Goal: Find specific page/section: Find specific page/section

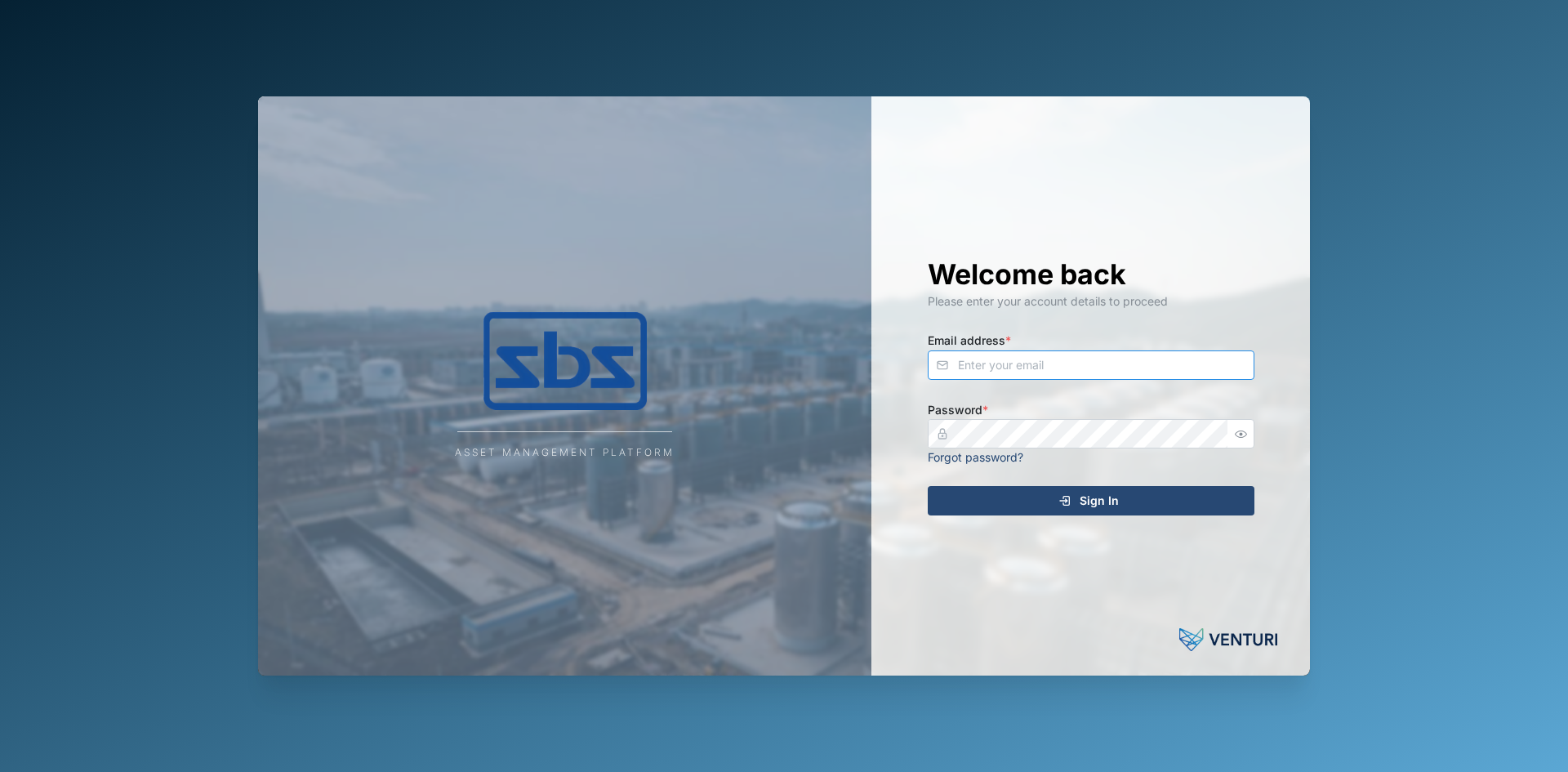
type input "[EMAIL_ADDRESS][DOMAIN_NAME]"
click at [1080, 491] on span "Sign In" at bounding box center [1099, 501] width 39 height 28
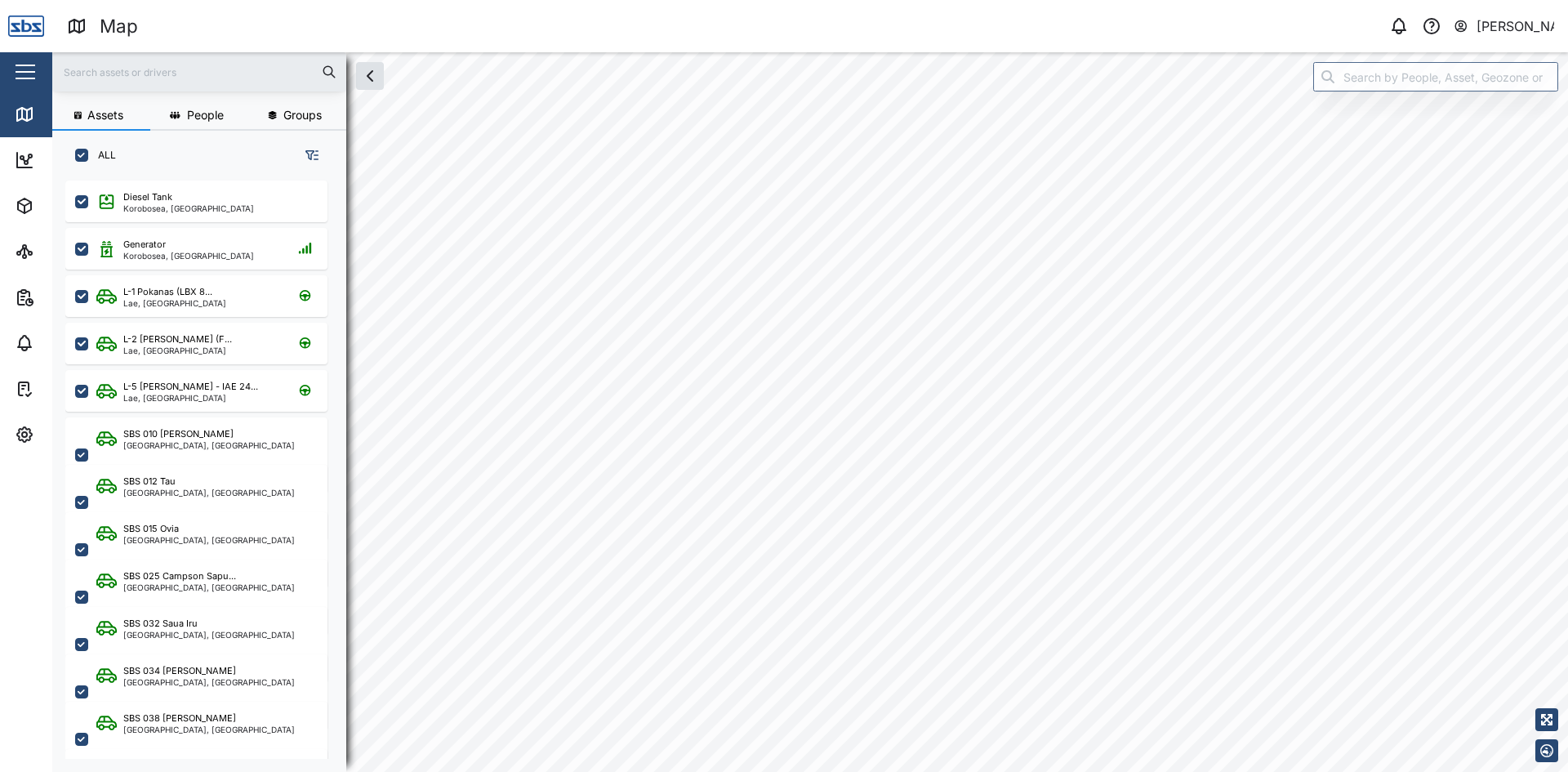
scroll to position [572, 255]
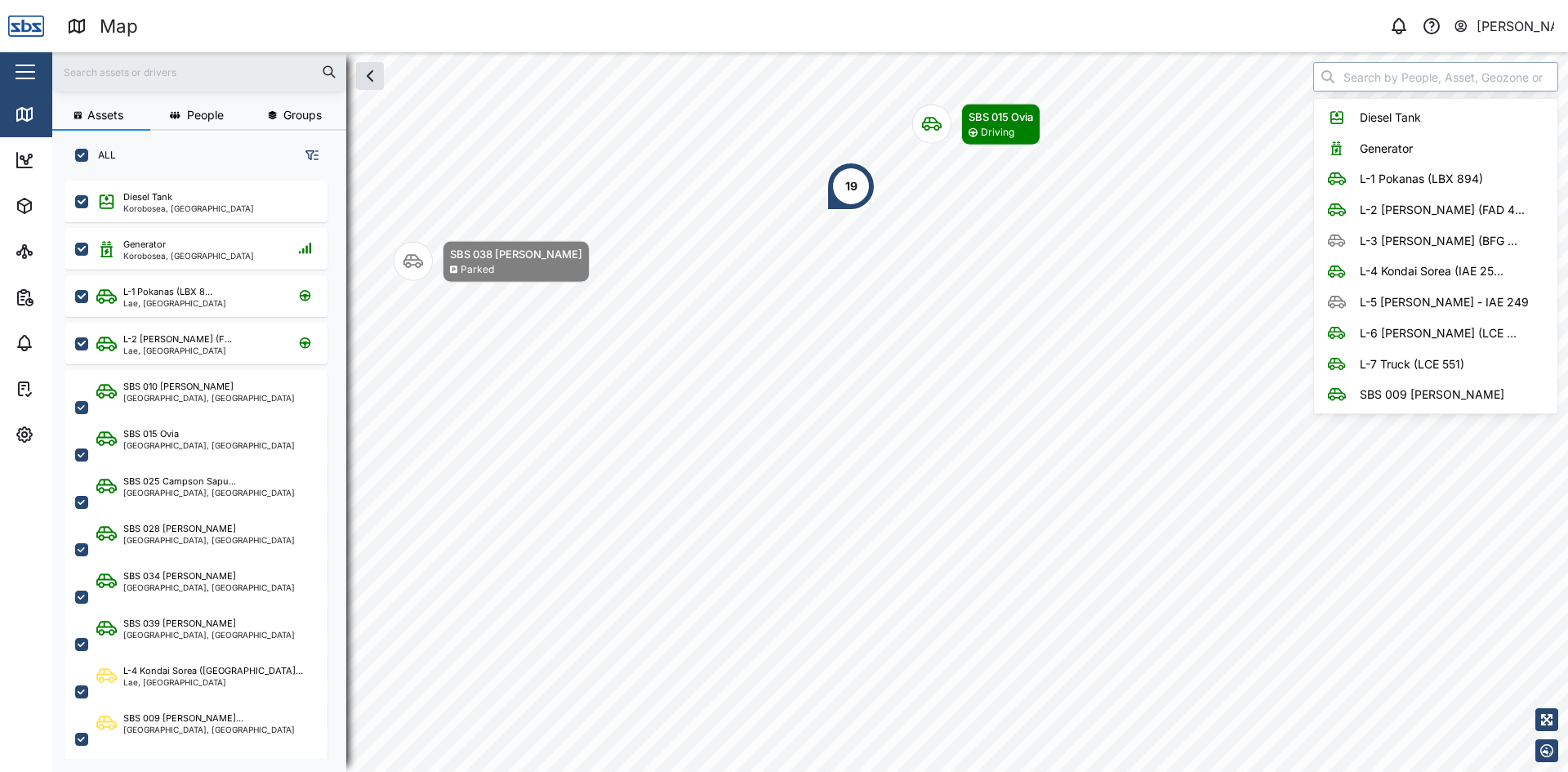
click at [1385, 80] on input "search" at bounding box center [1435, 77] width 245 height 30
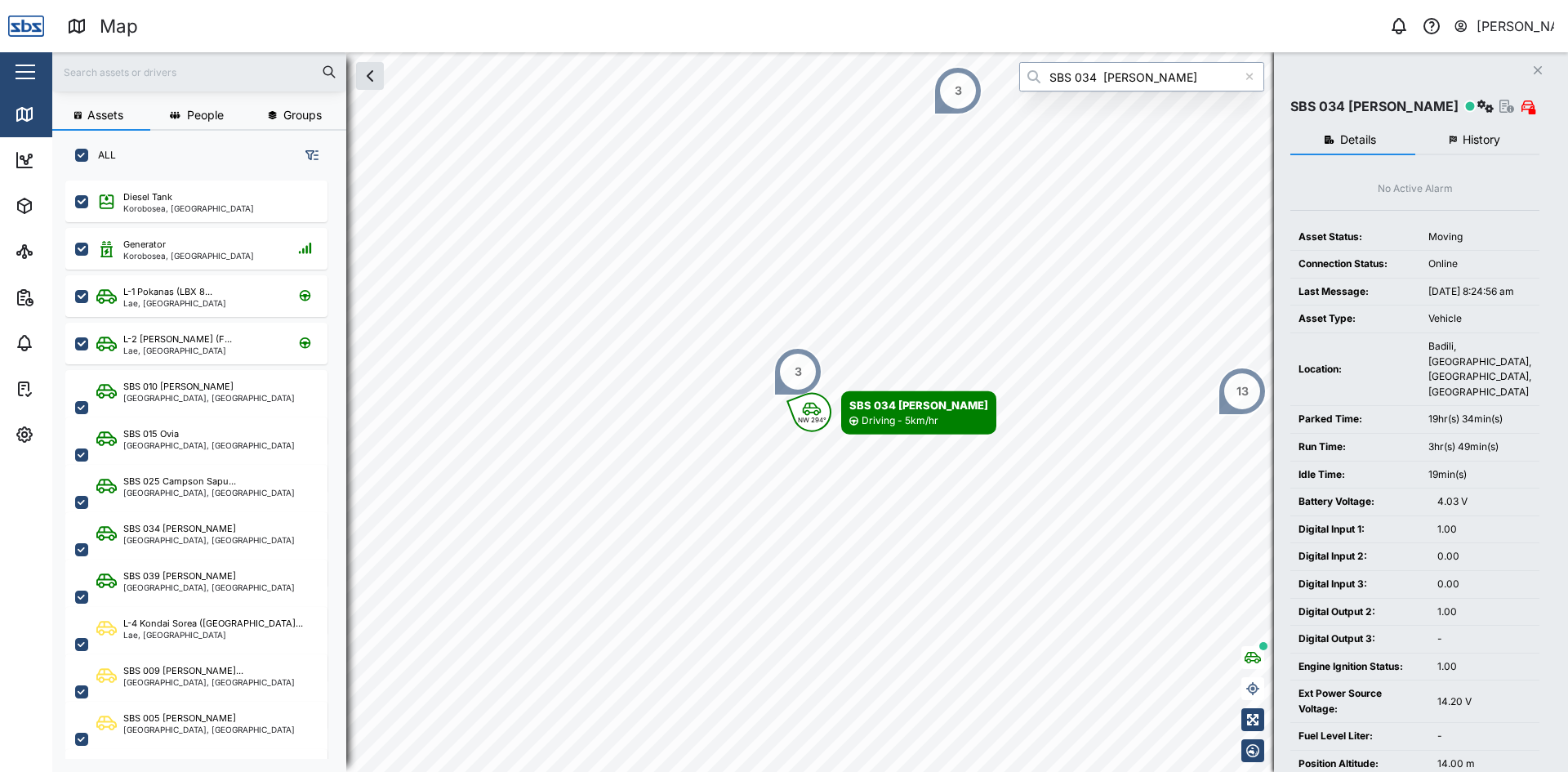
type input "SBS 034 [PERSON_NAME]"
click at [1476, 137] on span "History" at bounding box center [1480, 140] width 37 height 12
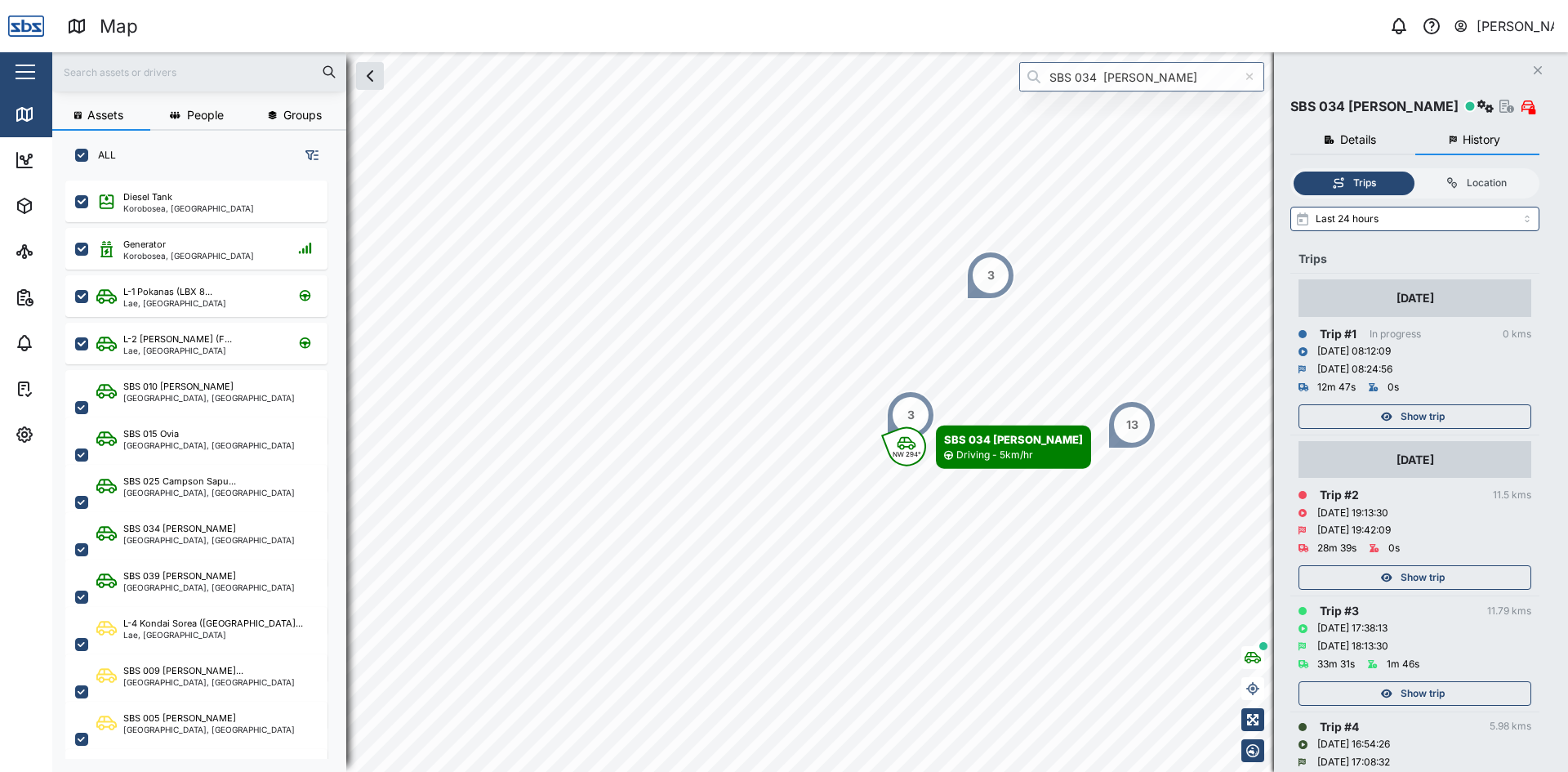
click at [1534, 68] on icon "button" at bounding box center [1537, 70] width 8 height 8
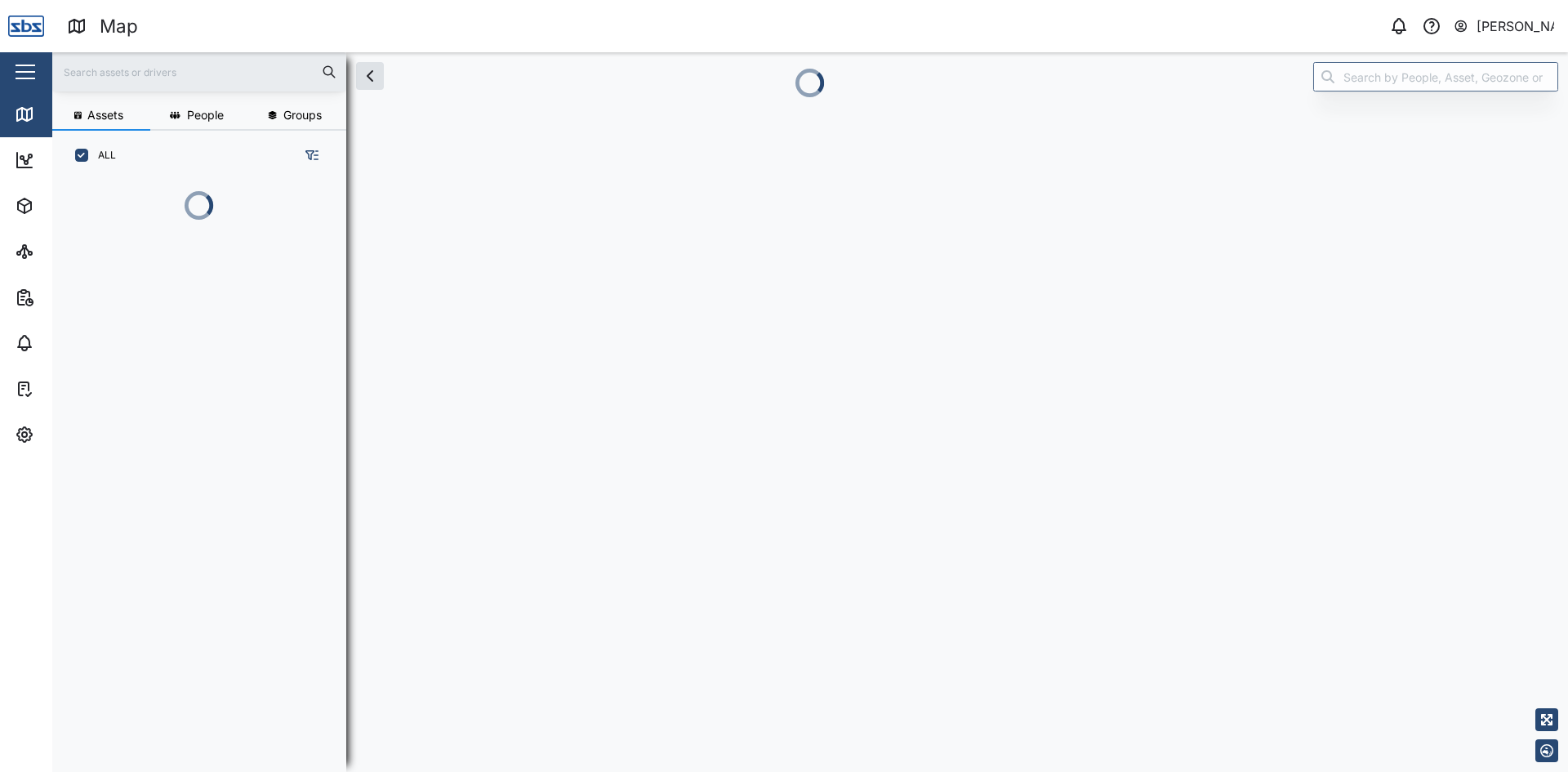
scroll to position [502, 255]
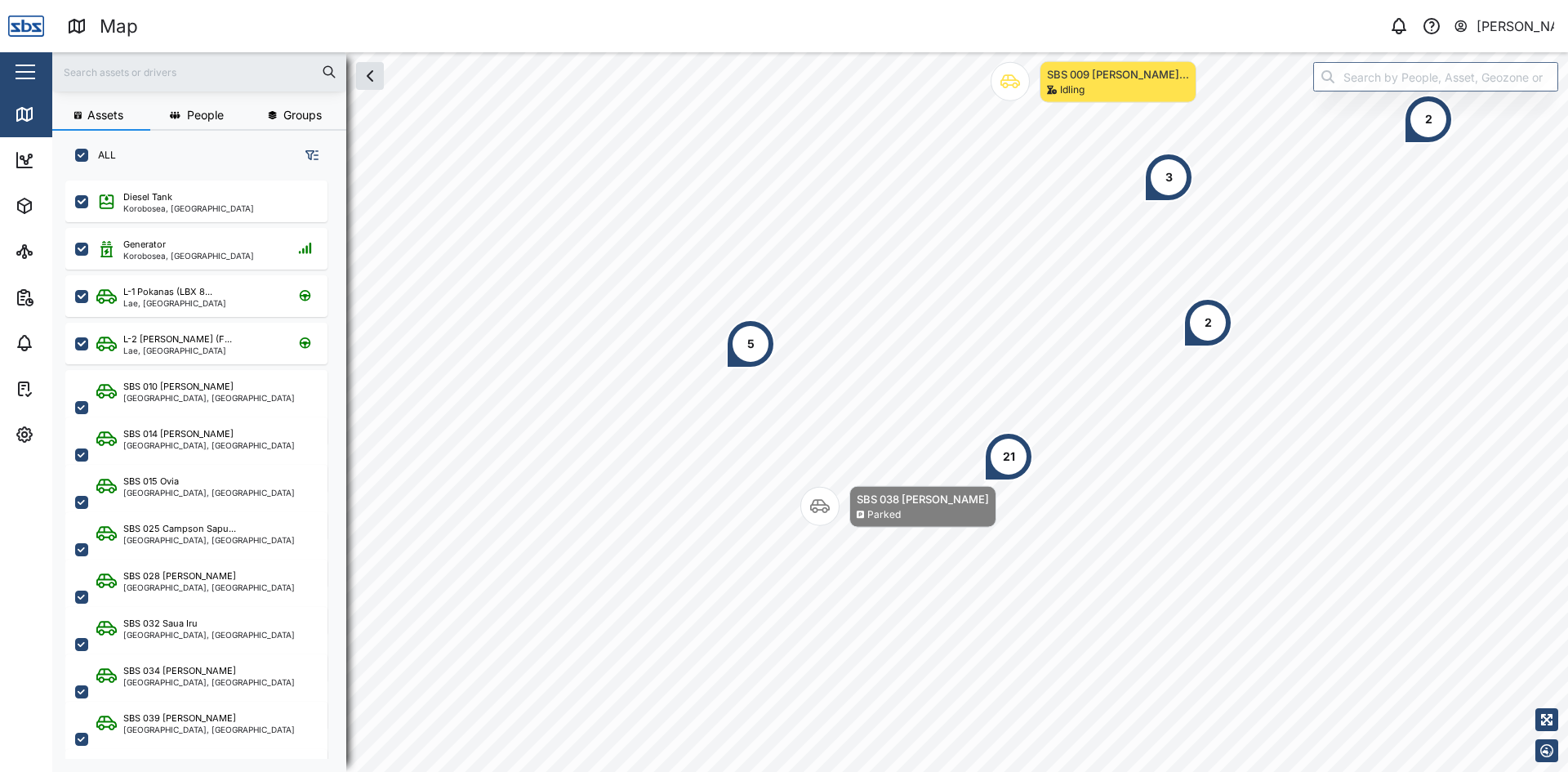
scroll to position [572, 255]
